Goal: Task Accomplishment & Management: Manage account settings

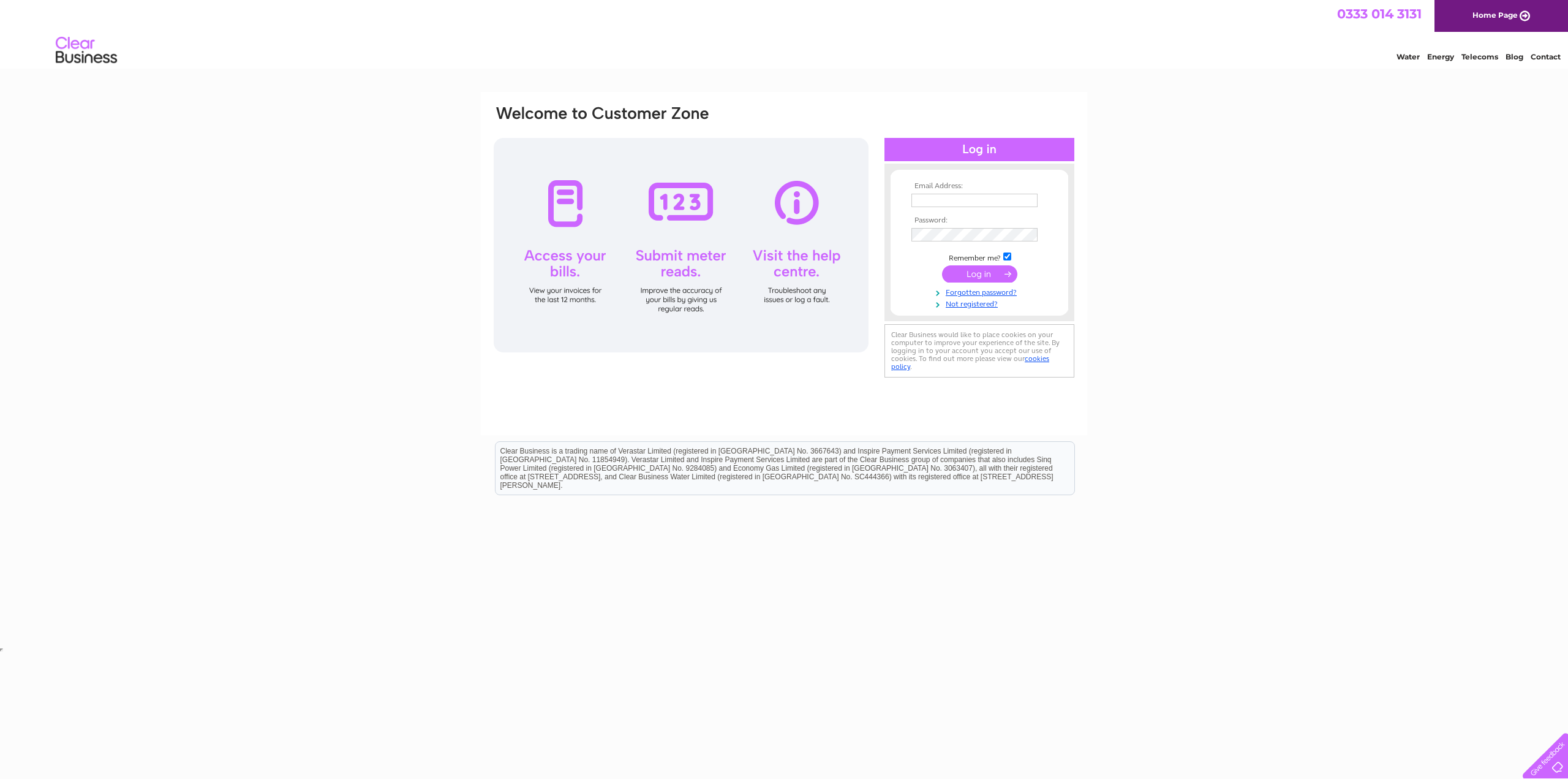
click at [973, 205] on input "text" at bounding box center [975, 200] width 126 height 14
type input "info@thetopgarage.co.uk"
click at [992, 275] on input "submit" at bounding box center [979, 274] width 75 height 17
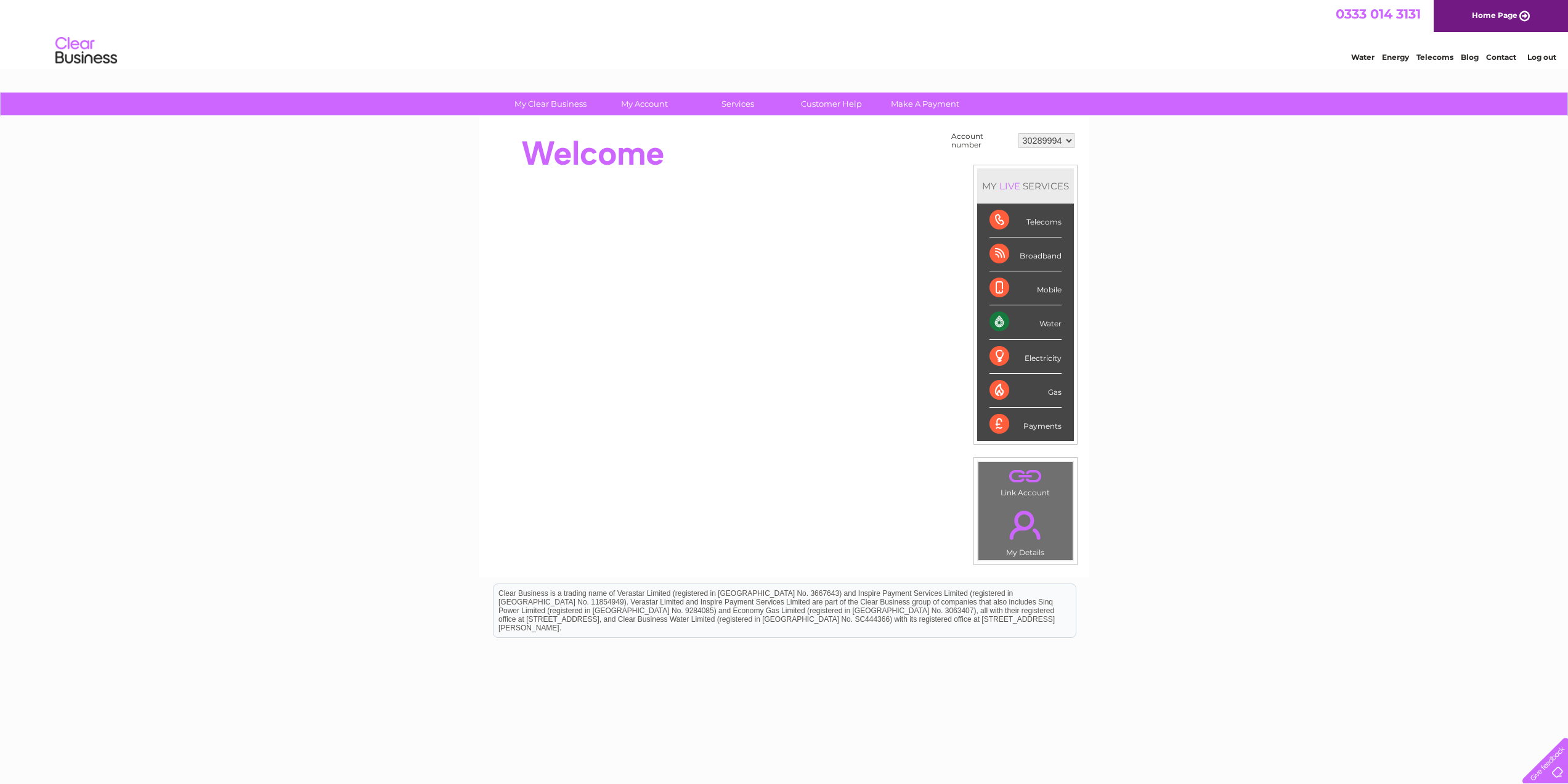
click at [999, 325] on div "Water" at bounding box center [1026, 322] width 72 height 34
click at [652, 132] on link "Bills and Payments" at bounding box center [649, 128] width 101 height 25
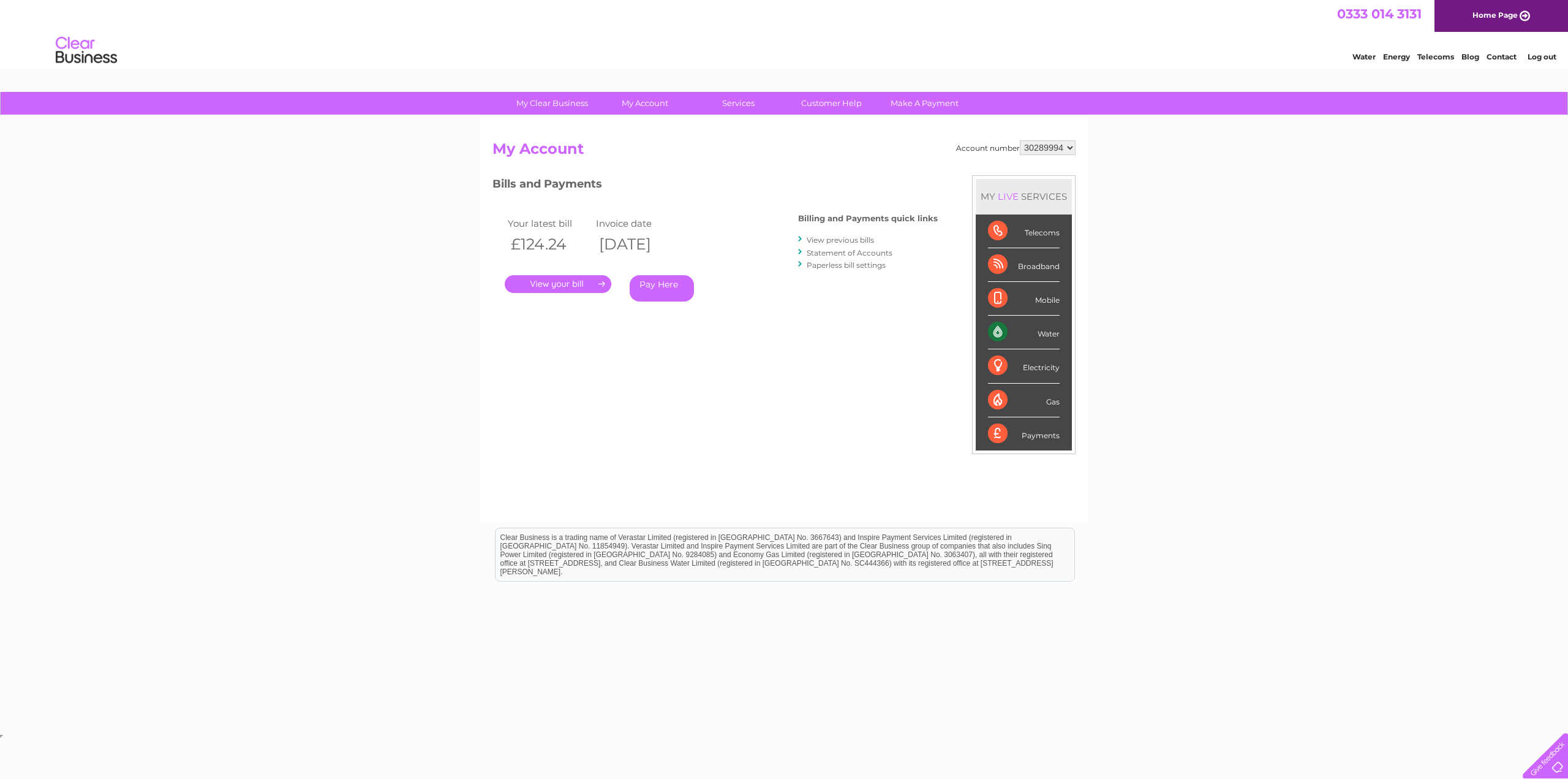
click at [567, 287] on link "." at bounding box center [557, 283] width 106 height 17
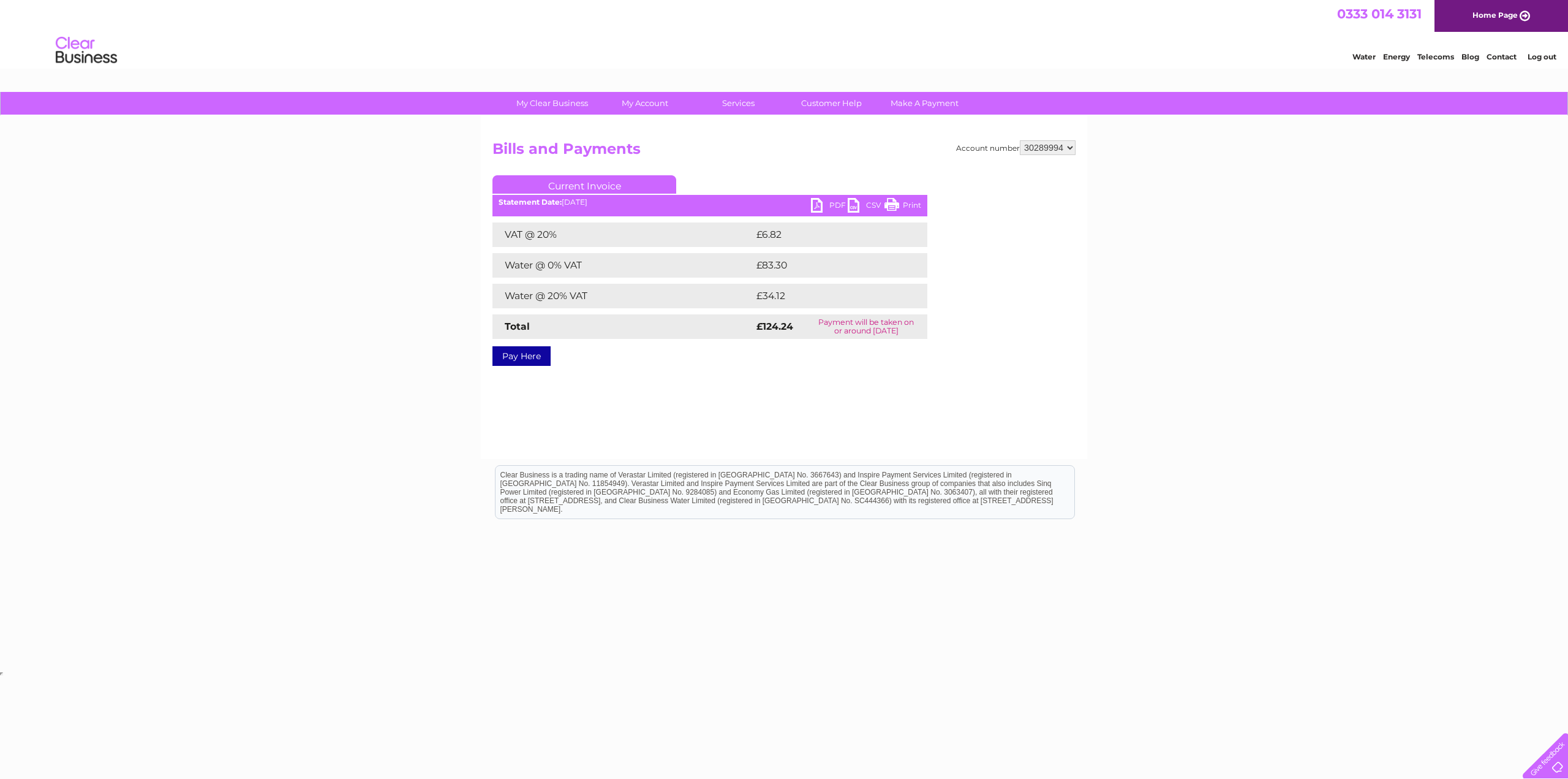
click at [820, 207] on link "PDF" at bounding box center [829, 206] width 37 height 17
